Goal: Task Accomplishment & Management: Complete application form

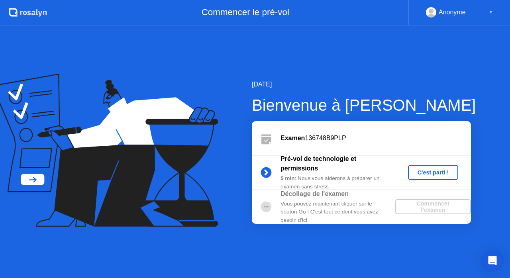
click at [438, 174] on div "C'est parti !" at bounding box center [433, 172] width 44 height 6
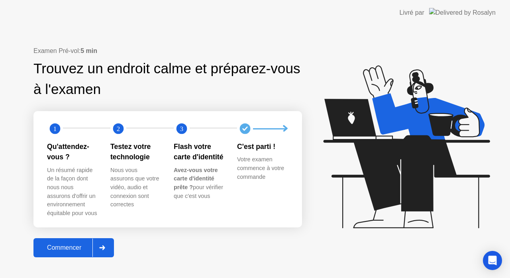
click at [75, 251] on div "Commencer" at bounding box center [64, 247] width 57 height 7
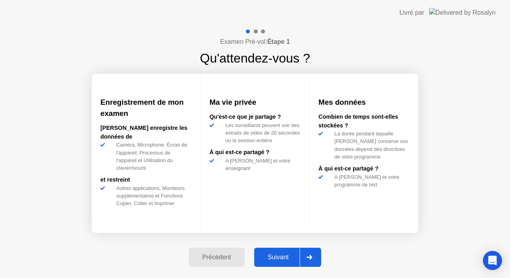
click at [276, 257] on div "Suivant" at bounding box center [277, 257] width 43 height 7
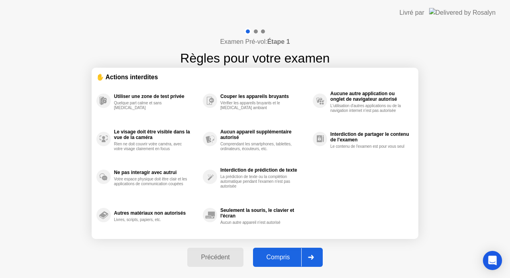
click at [276, 257] on div "Compris" at bounding box center [278, 257] width 46 height 7
select select "**********"
select select "*******"
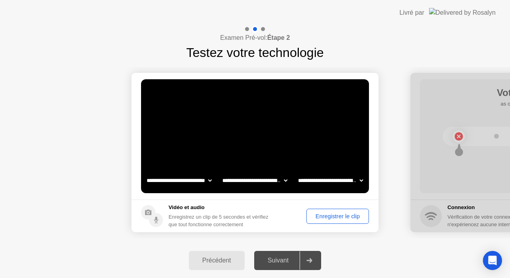
click at [342, 217] on div "Enregistrer le clip" at bounding box center [337, 216] width 57 height 6
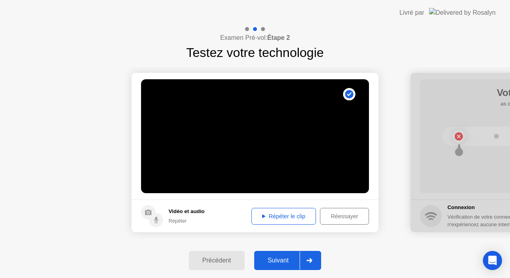
click at [294, 213] on div "Répéter le clip" at bounding box center [283, 216] width 59 height 6
click at [281, 259] on div "Suivant" at bounding box center [277, 260] width 43 height 7
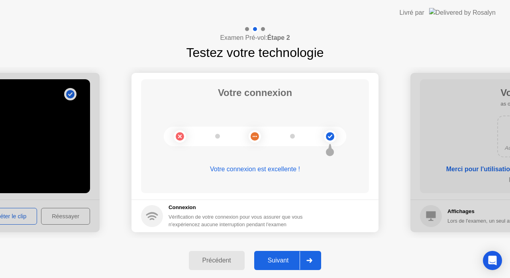
click at [281, 259] on div "Suivant" at bounding box center [277, 260] width 43 height 7
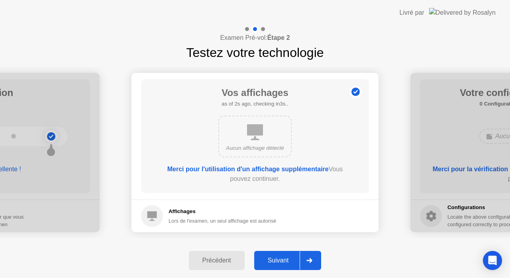
click at [280, 258] on div "Suivant" at bounding box center [277, 260] width 43 height 7
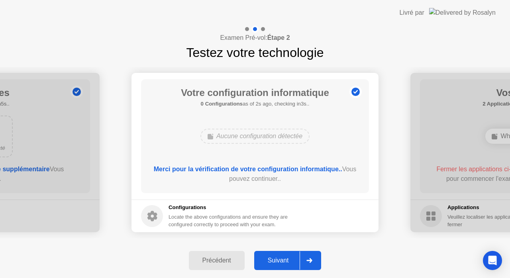
click at [280, 258] on div "Suivant" at bounding box center [277, 260] width 43 height 7
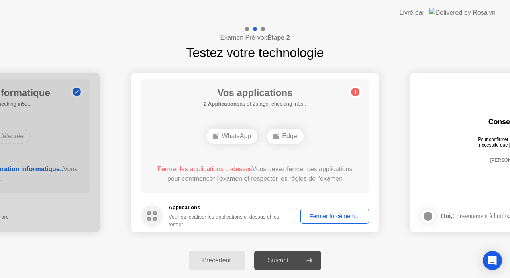
click at [332, 216] on div "Fermer forcément..." at bounding box center [334, 216] width 63 height 6
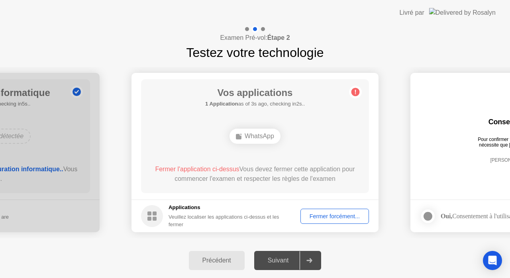
click at [262, 138] on div "WhatsApp" at bounding box center [254, 136] width 51 height 15
click at [342, 215] on div "Fermer forcément..." at bounding box center [334, 216] width 63 height 6
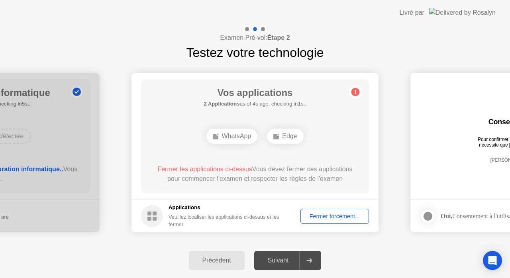
click at [228, 169] on span "Fermer les applications ci-dessus" at bounding box center [204, 169] width 94 height 7
click at [346, 215] on div "Fermer forcément..." at bounding box center [334, 216] width 63 height 6
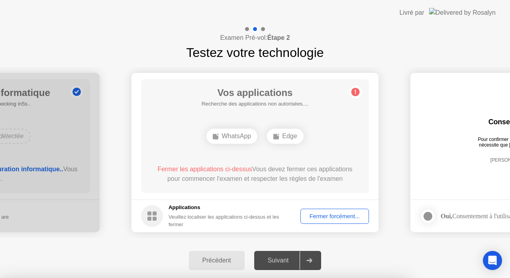
click at [346, 278] on div at bounding box center [255, 278] width 510 height 0
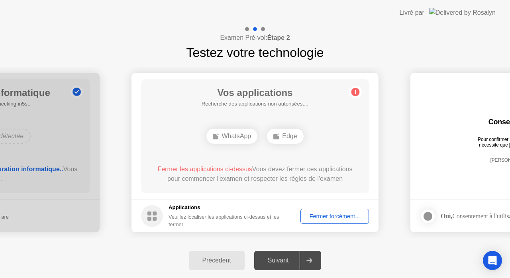
click at [325, 215] on div "Fermer forcément..." at bounding box center [334, 216] width 63 height 6
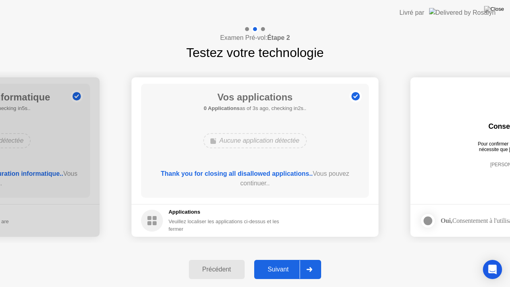
click at [277, 273] on div "Suivant" at bounding box center [277, 269] width 43 height 7
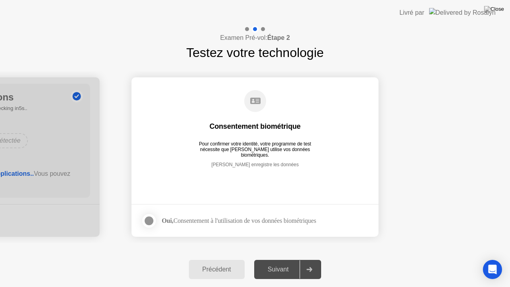
click at [277, 273] on div "Suivant" at bounding box center [277, 269] width 43 height 7
click at [145, 217] on div at bounding box center [149, 221] width 10 height 10
click at [276, 268] on div "Suivant" at bounding box center [277, 269] width 43 height 7
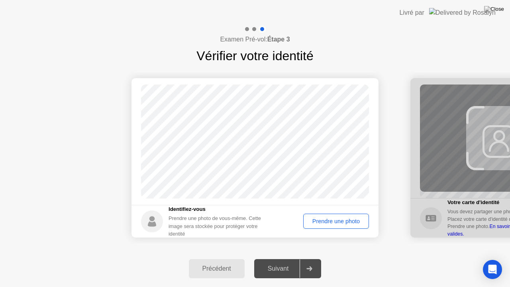
click at [329, 219] on div "Prendre une photo" at bounding box center [336, 221] width 60 height 6
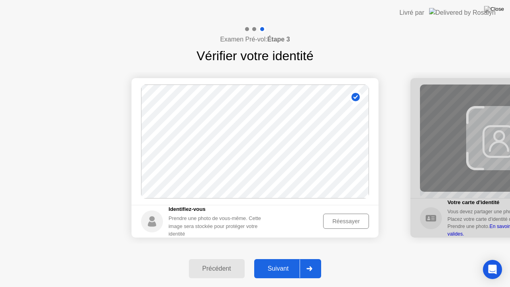
click at [270, 270] on div "Suivant" at bounding box center [277, 268] width 43 height 7
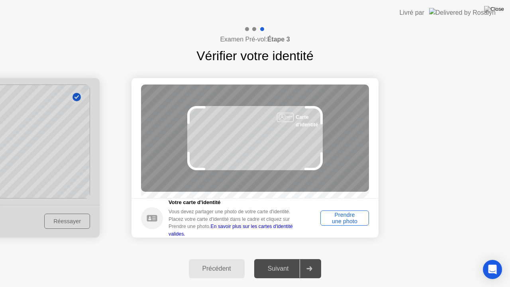
click at [341, 218] on div "Prendre une photo" at bounding box center [344, 217] width 43 height 13
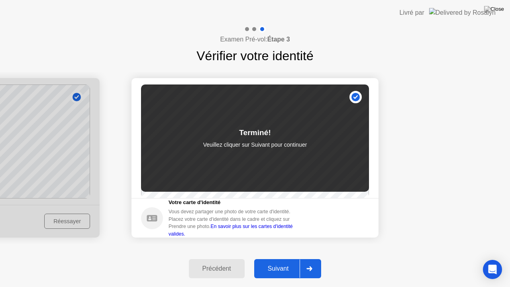
click at [280, 272] on div "Suivant" at bounding box center [277, 268] width 43 height 7
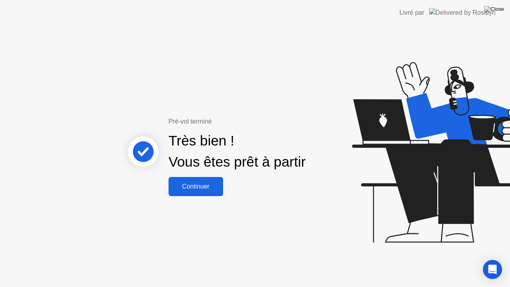
click at [200, 183] on div "Continuer" at bounding box center [196, 186] width 50 height 7
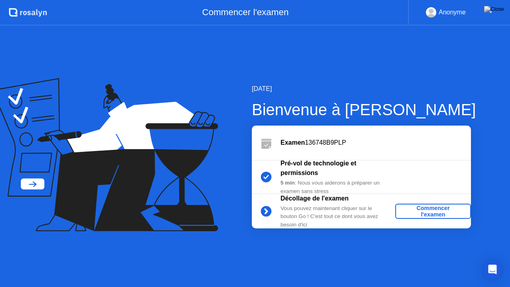
click at [428, 206] on div "Commencer l'examen" at bounding box center [432, 211] width 69 height 13
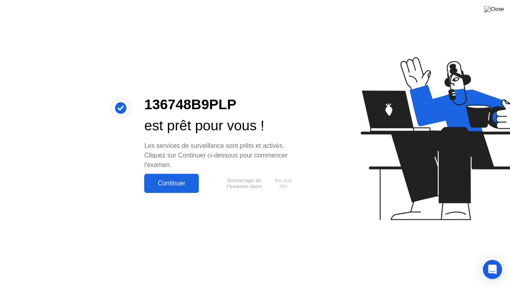
click at [175, 188] on button "Continuer" at bounding box center [171, 183] width 55 height 19
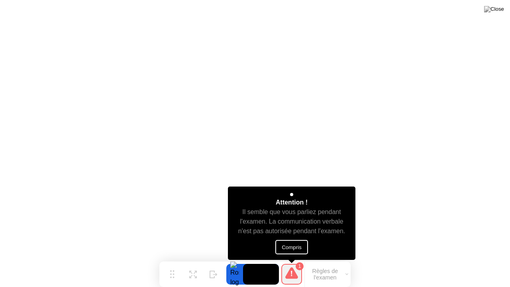
click at [292, 244] on button "Compris" at bounding box center [291, 247] width 33 height 14
